Goal: Navigation & Orientation: Find specific page/section

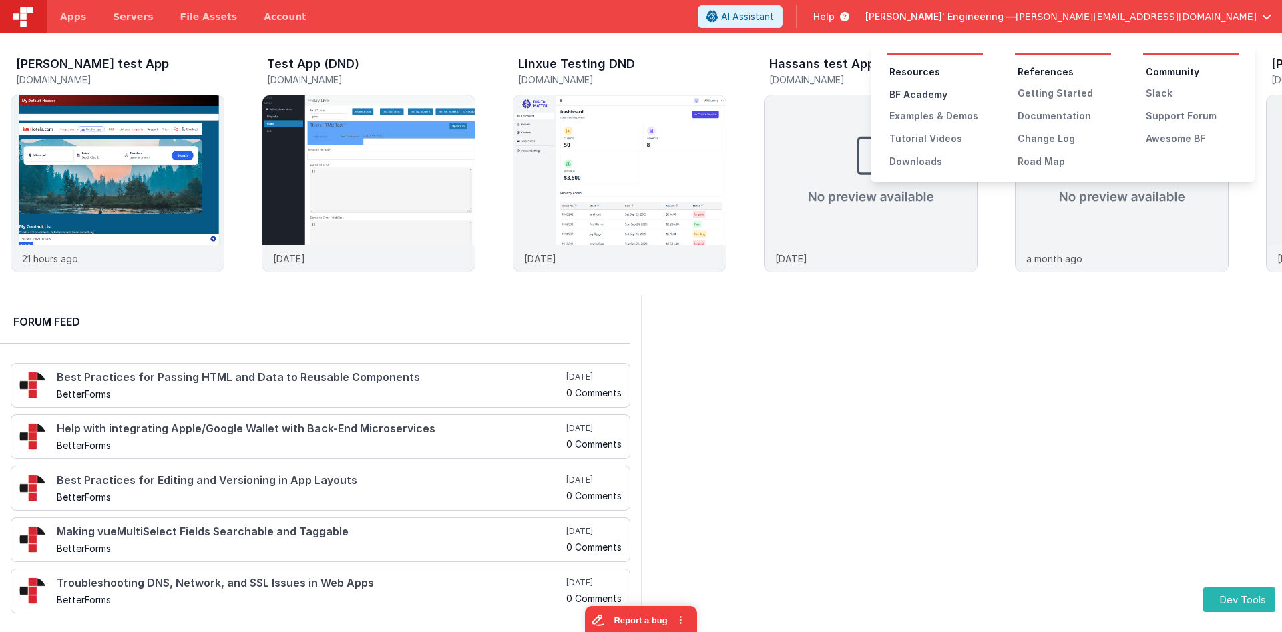
click at [929, 93] on div "BF Academy" at bounding box center [935, 94] width 93 height 13
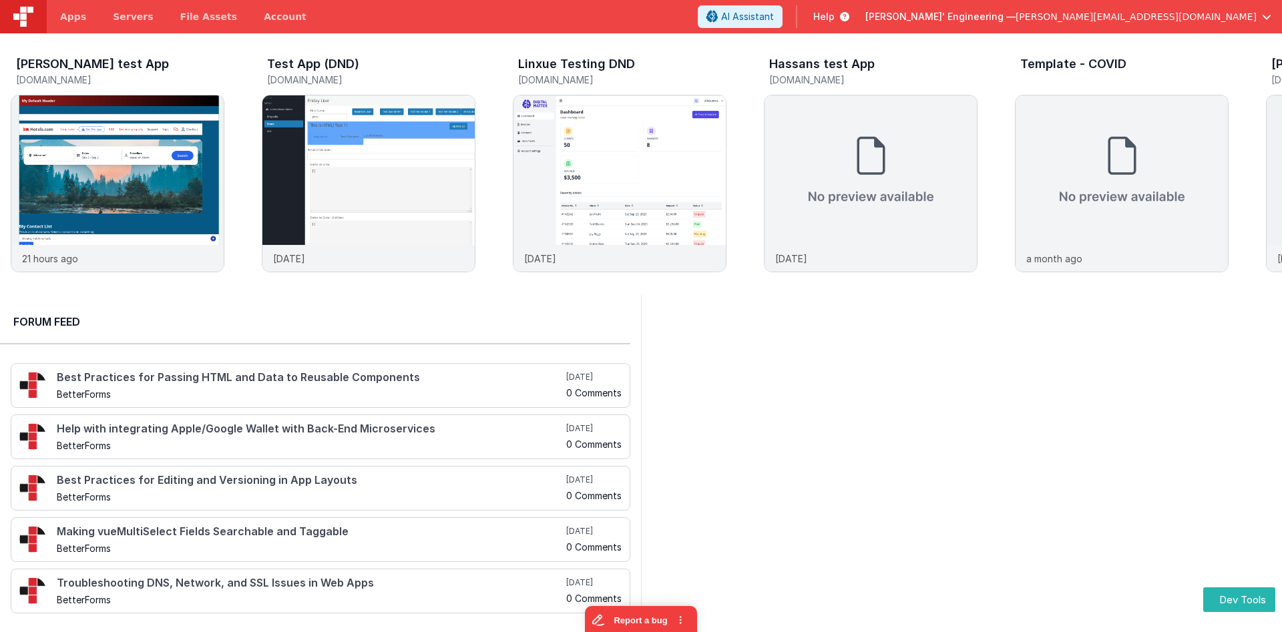
click at [835, 13] on span "Help" at bounding box center [823, 16] width 21 height 13
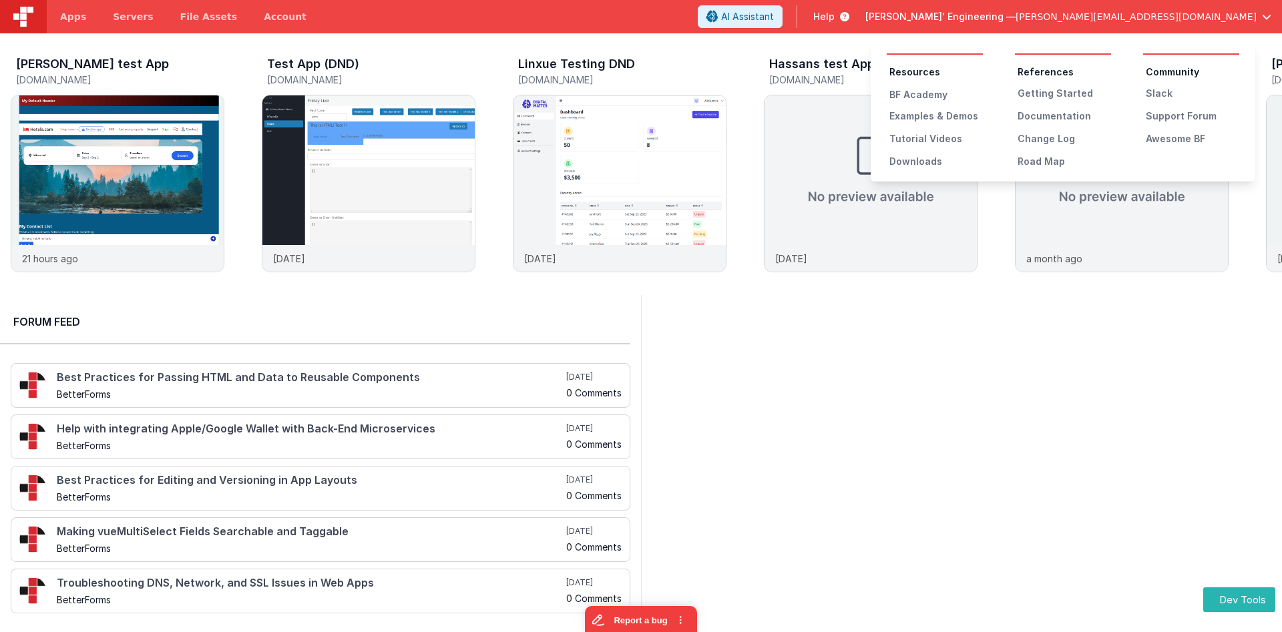
click at [1104, 395] on button at bounding box center [641, 316] width 1282 height 632
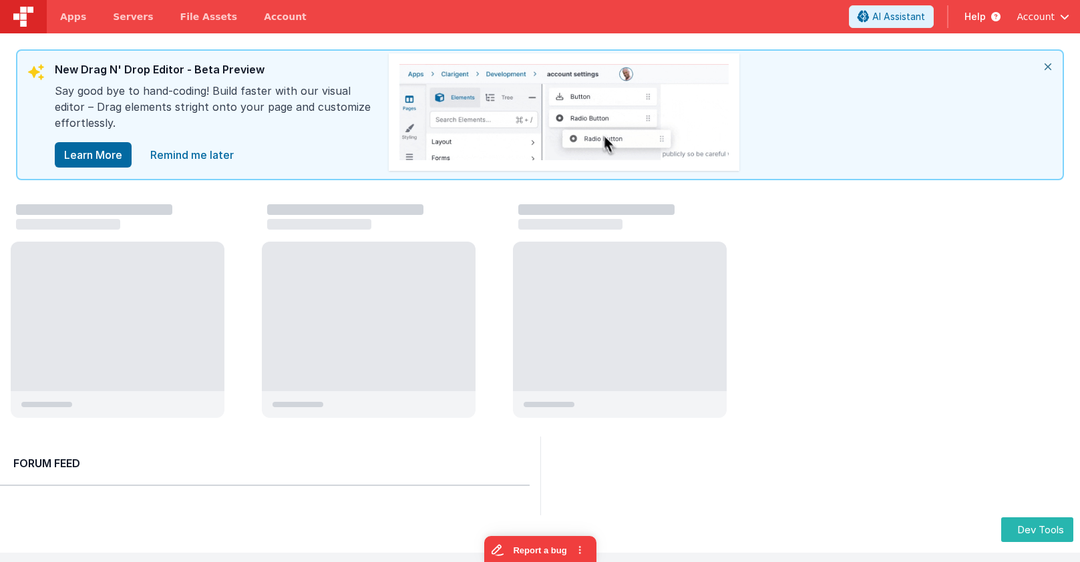
click at [1043, 68] on icon "close" at bounding box center [1047, 67] width 29 height 32
